Goal: Task Accomplishment & Management: Manage account settings

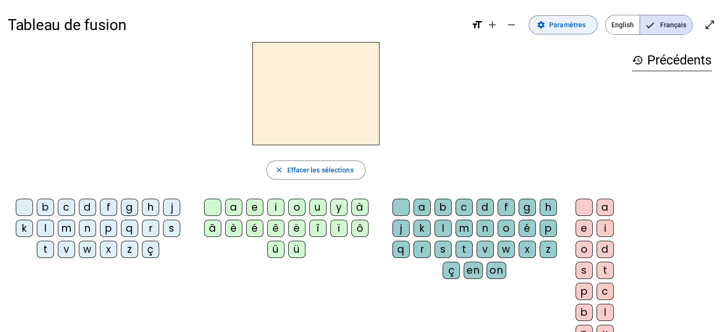
click at [556, 26] on span "Paramètres" at bounding box center [567, 24] width 36 height 11
click at [559, 21] on span "Paramètres" at bounding box center [567, 24] width 36 height 11
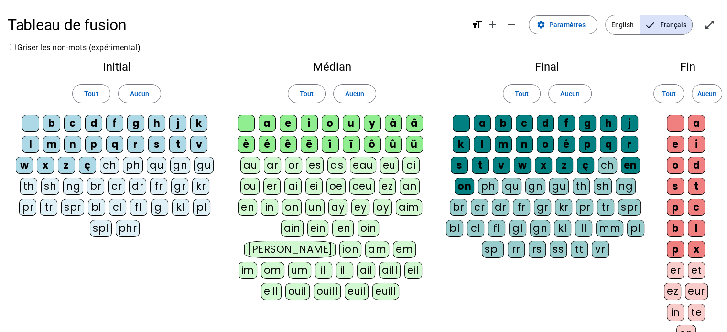
click at [54, 122] on div "b" at bounding box center [51, 123] width 17 height 17
click at [52, 141] on div "m" at bounding box center [51, 144] width 17 height 17
click at [130, 97] on span "Aucun" at bounding box center [139, 93] width 19 height 11
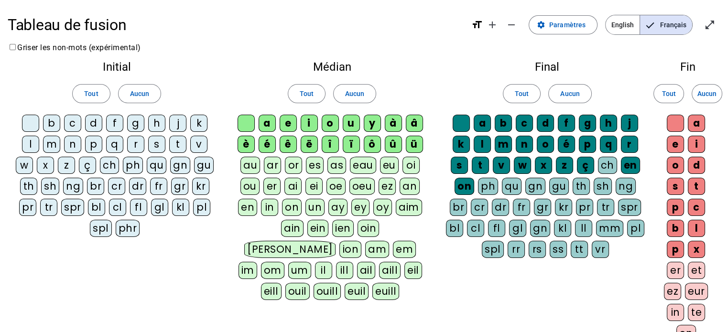
click at [51, 125] on div "b" at bounding box center [51, 123] width 17 height 17
click at [113, 124] on div "f" at bounding box center [114, 123] width 17 height 17
click at [52, 144] on div "m" at bounding box center [51, 144] width 17 height 17
click at [346, 93] on span "Aucun" at bounding box center [354, 93] width 19 height 11
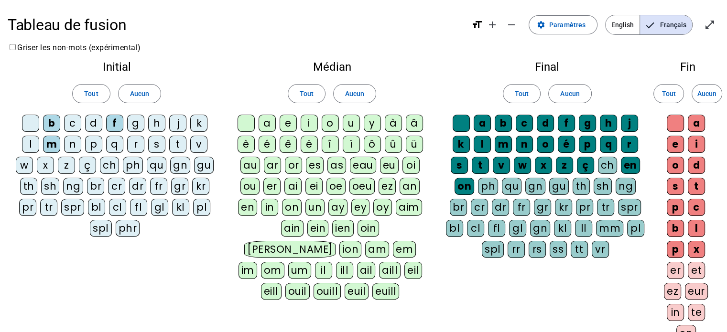
click at [266, 122] on div "a" at bounding box center [266, 123] width 17 height 17
click at [285, 123] on div "e" at bounding box center [287, 123] width 17 height 17
click at [350, 127] on div "u" at bounding box center [351, 123] width 17 height 17
click at [707, 96] on span "Aucun" at bounding box center [706, 93] width 19 height 11
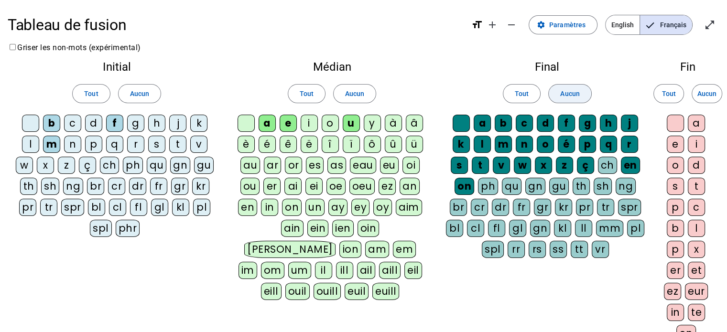
click at [575, 96] on span "Aucun" at bounding box center [569, 93] width 19 height 11
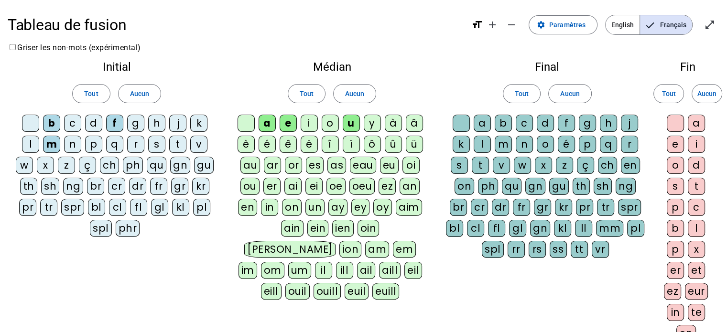
click at [547, 122] on div "d" at bounding box center [545, 123] width 17 height 17
click at [482, 162] on div "t" at bounding box center [480, 165] width 17 height 17
click at [666, 21] on span "Français" at bounding box center [666, 24] width 52 height 19
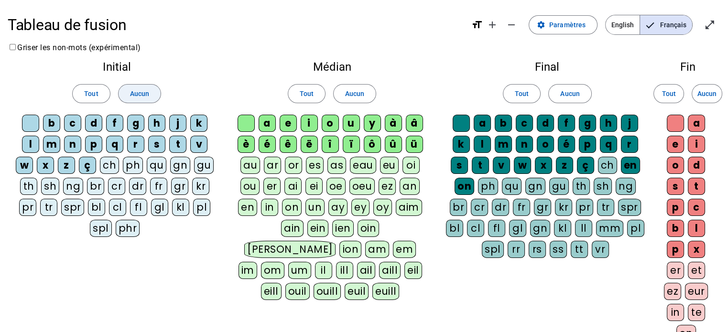
click at [140, 93] on span "Aucun" at bounding box center [139, 93] width 19 height 11
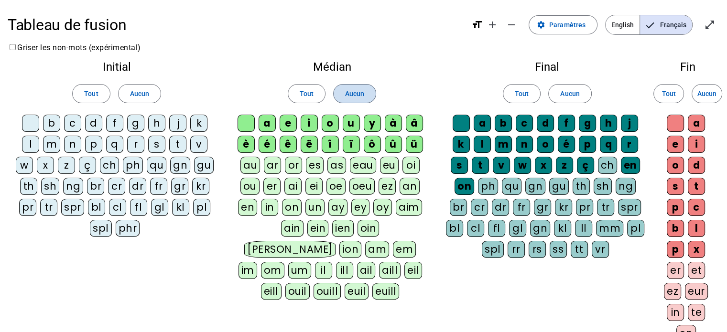
click at [361, 93] on span "Aucun" at bounding box center [354, 93] width 19 height 11
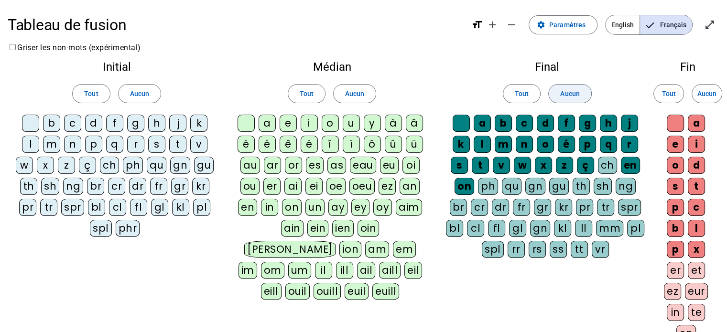
click at [573, 97] on span "Aucun" at bounding box center [569, 93] width 19 height 11
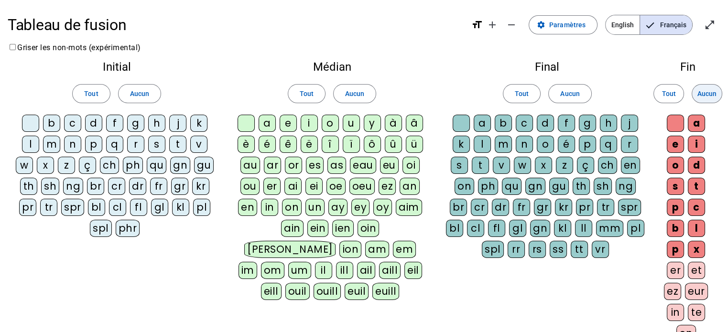
click at [707, 96] on span "Aucun" at bounding box center [706, 93] width 19 height 11
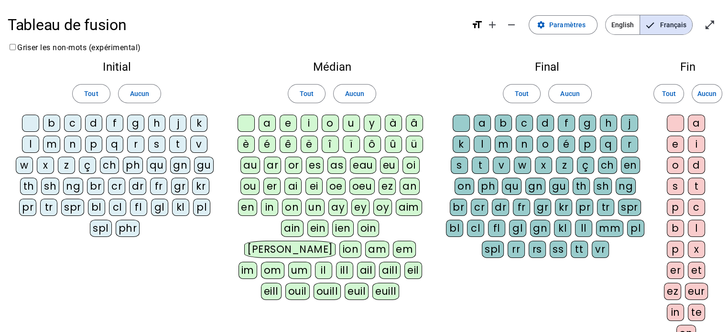
click at [544, 122] on div "d" at bounding box center [545, 123] width 17 height 17
click at [503, 143] on div "m" at bounding box center [502, 144] width 17 height 17
click at [482, 161] on div "t" at bounding box center [480, 165] width 17 height 17
click at [268, 121] on div "a" at bounding box center [266, 123] width 17 height 17
click at [289, 122] on div "e" at bounding box center [287, 123] width 17 height 17
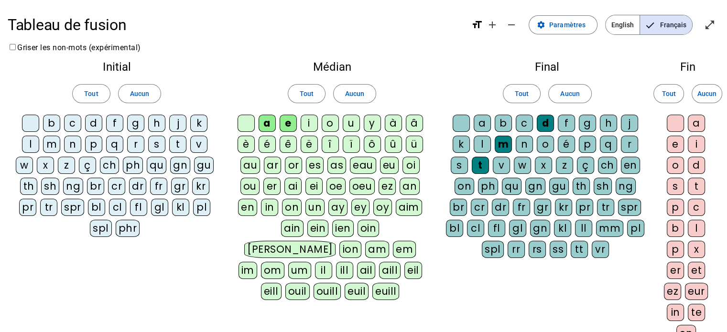
click at [353, 120] on div "u" at bounding box center [351, 123] width 17 height 17
click at [50, 140] on div "m" at bounding box center [51, 144] width 17 height 17
click at [115, 123] on div "f" at bounding box center [114, 123] width 17 height 17
click at [179, 145] on div "t" at bounding box center [177, 144] width 17 height 17
click at [32, 140] on div "l" at bounding box center [30, 144] width 17 height 17
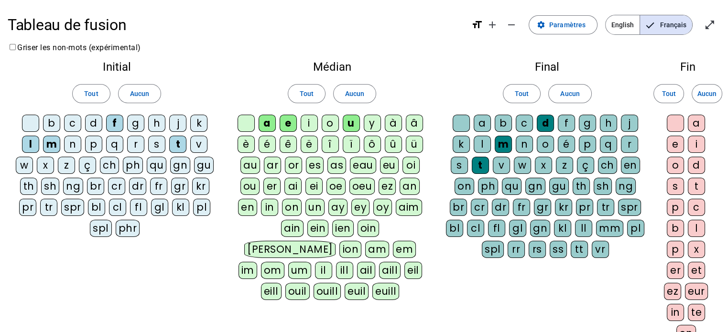
click at [50, 122] on div "b" at bounding box center [51, 123] width 17 height 17
click at [710, 25] on mat-icon "open_in_full" at bounding box center [709, 24] width 11 height 11
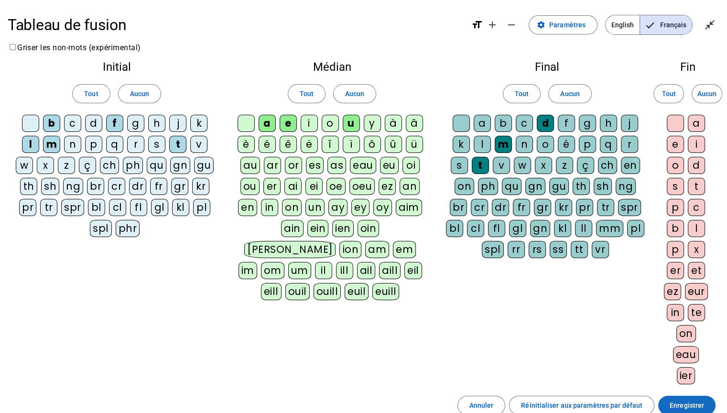
click at [699, 332] on span "Enregistrer" at bounding box center [686, 404] width 34 height 11
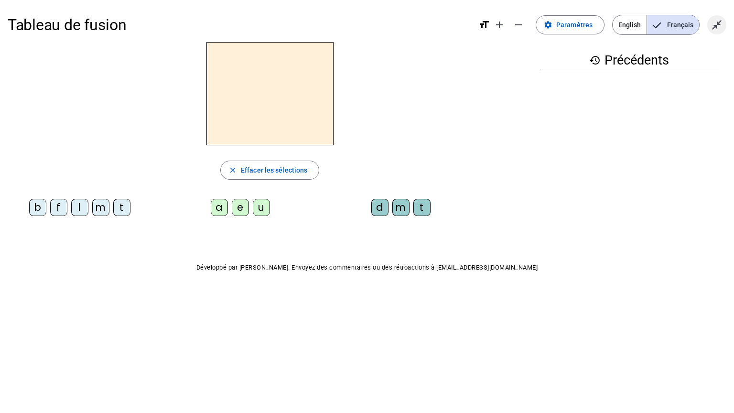
click at [715, 21] on mat-icon "close_fullscreen" at bounding box center [716, 24] width 11 height 11
